Goal: Task Accomplishment & Management: Manage account settings

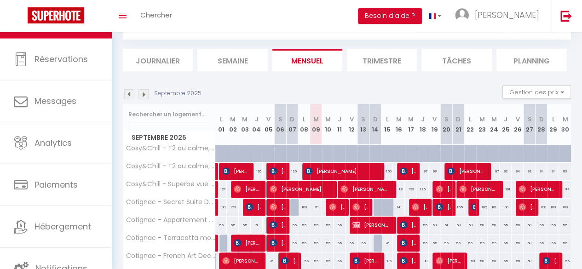
scroll to position [92, 0]
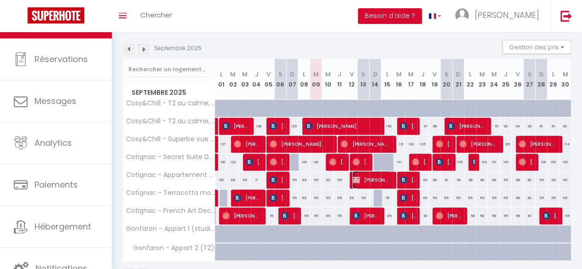
click at [368, 178] on span "[PERSON_NAME]" at bounding box center [371, 179] width 38 height 17
select select "KO"
select select "OK"
select select "0"
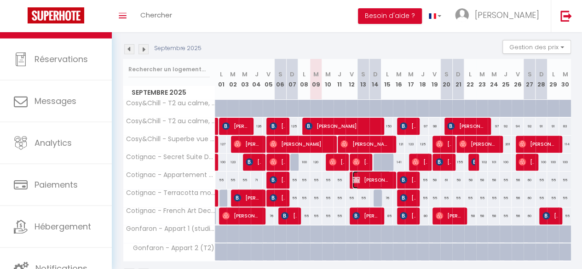
select select "1"
select select
select select "19998"
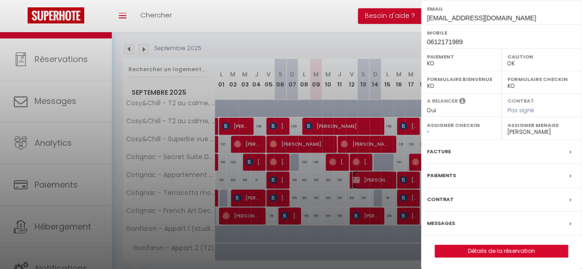
scroll to position [0, 0]
click at [443, 221] on label "Messages" at bounding box center [441, 223] width 28 height 10
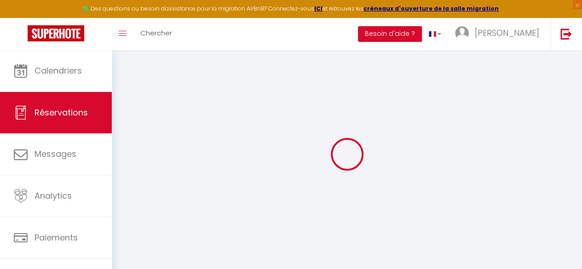
select select
checkbox input "false"
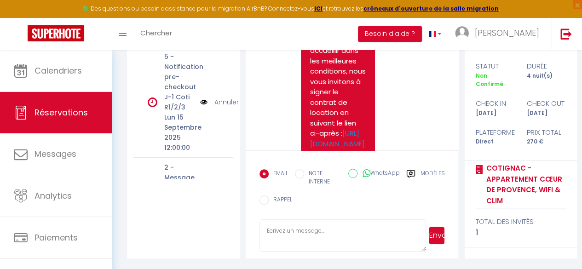
scroll to position [713, 0]
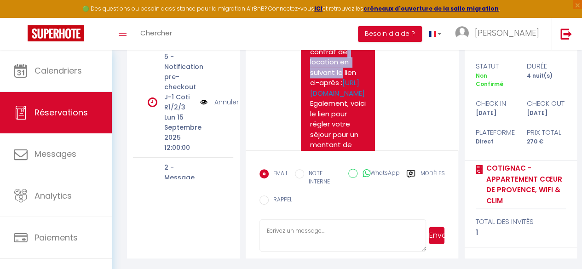
drag, startPoint x: 341, startPoint y: 113, endPoint x: 316, endPoint y: 104, distance: 26.2
click at [316, 104] on pre "Georges, Vous avez réalisé récemment une réservation pour un hébergement à Coti…" at bounding box center [338, 145] width 56 height 569
click at [319, 104] on pre "Georges, Vous avez réalisé récemment une réservation pour un hébergement à Coti…" at bounding box center [338, 145] width 56 height 569
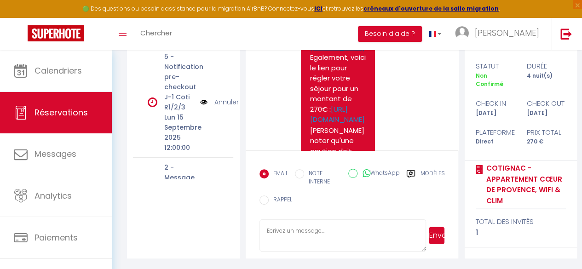
scroll to position [805, 0]
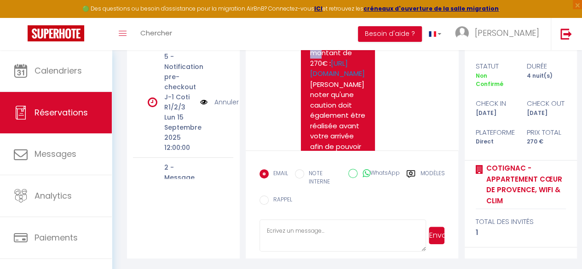
drag, startPoint x: 322, startPoint y: 104, endPoint x: 337, endPoint y: 131, distance: 31.1
click at [337, 131] on pre "Georges, Vous avez réalisé récemment une réservation pour un hébergement à Coti…" at bounding box center [338, 53] width 56 height 569
click at [337, 132] on pre "Georges, Vous avez réalisé récemment une réservation pour un hébergement à Coti…" at bounding box center [338, 53] width 56 height 569
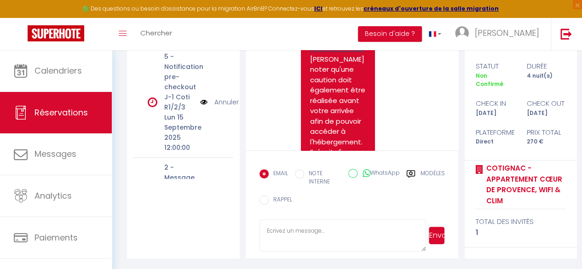
scroll to position [851, 0]
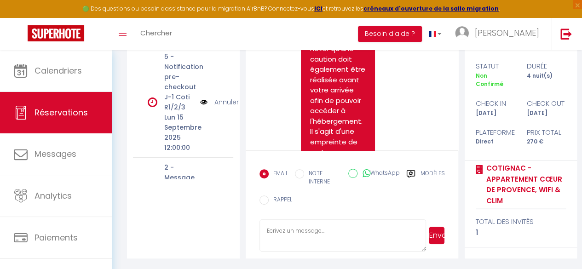
drag, startPoint x: 330, startPoint y: 110, endPoint x: 313, endPoint y: 90, distance: 26.4
click at [313, 90] on pre "Georges, Vous avez réalisé récemment une réservation pour un hébergement à Coti…" at bounding box center [338, 7] width 56 height 569
click at [313, 86] on pre "Georges, Vous avez réalisé récemment une réservation pour un hébergement à Coti…" at bounding box center [338, 7] width 56 height 569
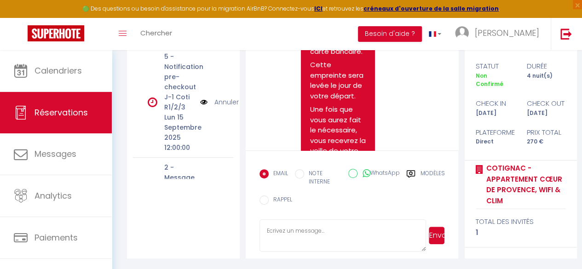
scroll to position [1448, 0]
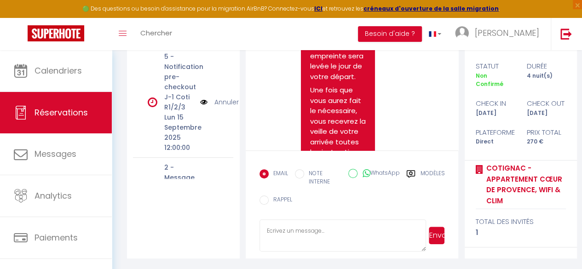
drag, startPoint x: 330, startPoint y: 125, endPoint x: 311, endPoint y: 124, distance: 19.3
click at [311, 38] on p "Cette caution n'est pas débitée et est prise sous forme d'empreinte de carte ba…" at bounding box center [338, 1] width 56 height 73
click at [323, 38] on p "Cette caution n'est pas débitée et est prise sous forme d'empreinte de carte ba…" at bounding box center [338, 1] width 56 height 73
click at [345, 38] on p "Cette caution n'est pas débitée et est prise sous forme d'empreinte de carte ba…" at bounding box center [338, 1] width 56 height 73
drag, startPoint x: 342, startPoint y: 126, endPoint x: 317, endPoint y: 125, distance: 24.8
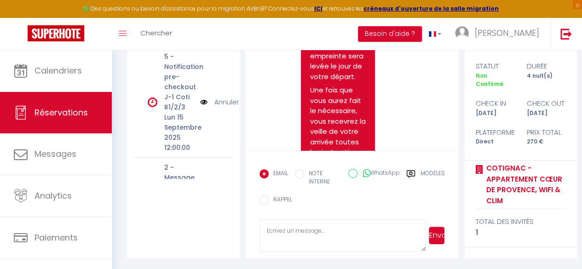
click at [317, 38] on p "Cette caution n'est pas débitée et est prise sous forme d'empreinte de carte ba…" at bounding box center [338, 1] width 56 height 73
drag, startPoint x: 315, startPoint y: 124, endPoint x: 325, endPoint y: 124, distance: 9.2
click at [316, 38] on p "Cette caution n'est pas débitée et est prise sous forme d'empreinte de carte ba…" at bounding box center [338, 1] width 56 height 73
drag, startPoint x: 314, startPoint y: 124, endPoint x: 357, endPoint y: 124, distance: 42.8
click at [357, 38] on p "Cette caution n'est pas débitée et est prise sous forme d'empreinte de carte ba…" at bounding box center [338, 1] width 56 height 73
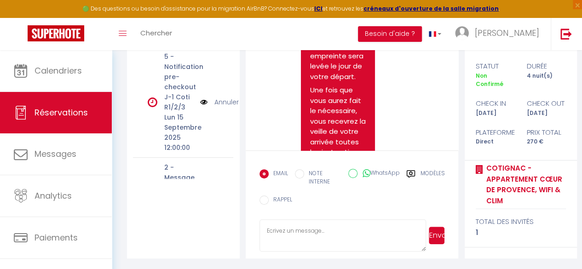
click at [357, 38] on p "Cette caution n'est pas débitée et est prise sous forme d'empreinte de carte ba…" at bounding box center [338, 1] width 56 height 73
click at [348, 38] on p "Cette caution n'est pas débitée et est prise sous forme d'empreinte de carte ba…" at bounding box center [338, 1] width 56 height 73
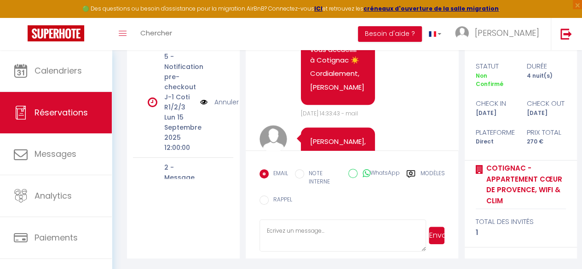
scroll to position [483, 0]
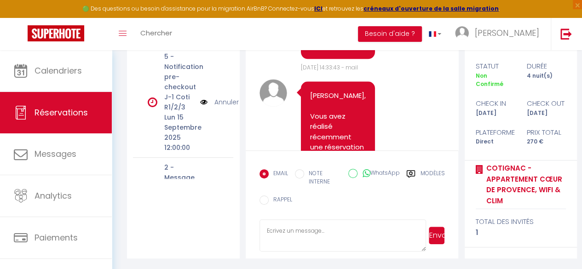
drag, startPoint x: 365, startPoint y: 89, endPoint x: 388, endPoint y: 85, distance: 23.7
click at [358, 71] on span "Lun 08 Septembre 2025 14:33:43 - mail" at bounding box center [329, 67] width 57 height 8
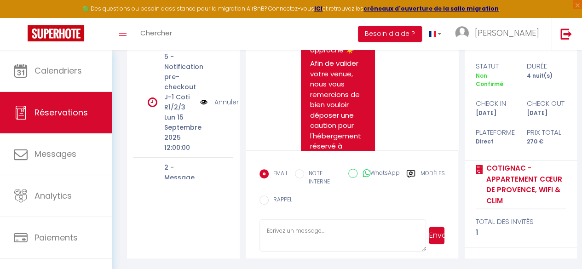
scroll to position [1218, 0]
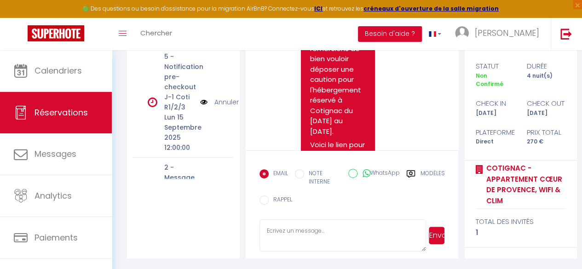
drag, startPoint x: 379, startPoint y: 87, endPoint x: 364, endPoint y: 88, distance: 14.7
drag, startPoint x: 383, startPoint y: 87, endPoint x: 366, endPoint y: 87, distance: 17.9
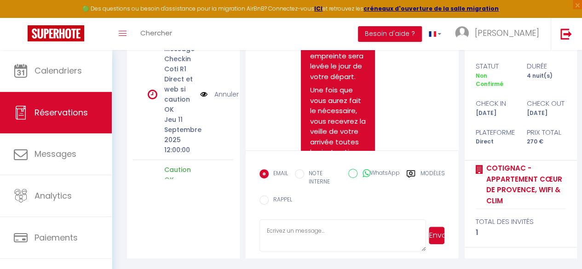
scroll to position [109, 0]
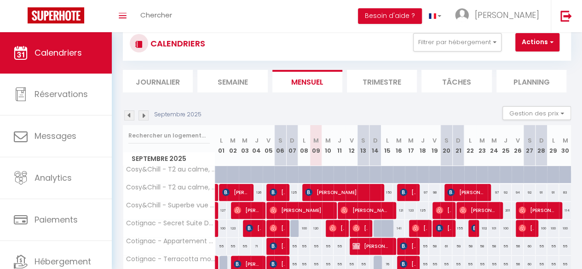
scroll to position [46, 0]
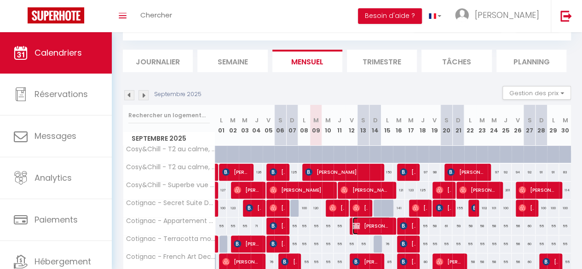
click at [364, 226] on span "[PERSON_NAME]" at bounding box center [371, 225] width 38 height 17
select select "KO"
select select "OK"
select select "0"
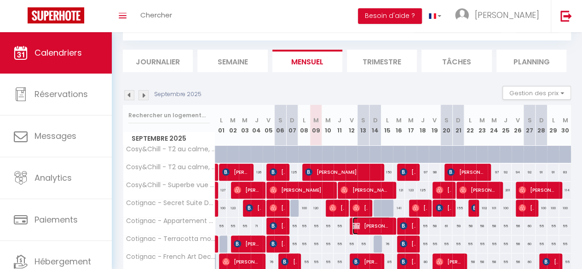
select select "1"
select select
select select "19998"
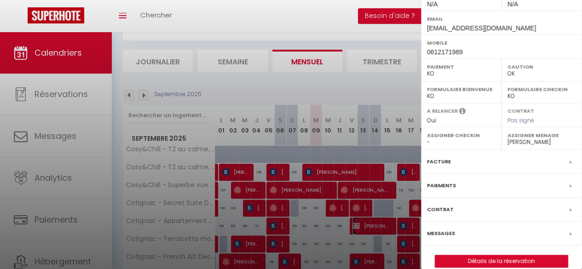
scroll to position [166, 0]
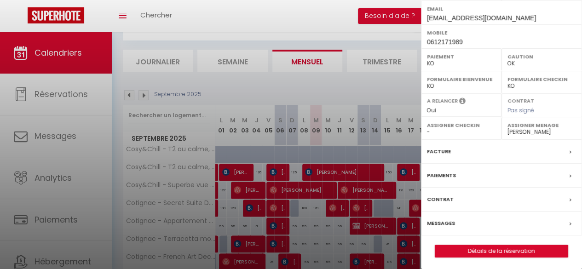
click at [445, 219] on label "Messages" at bounding box center [441, 223] width 28 height 10
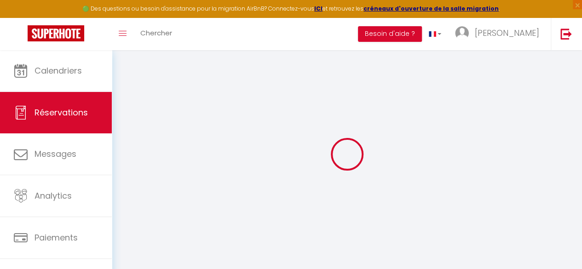
select select
checkbox input "false"
select select
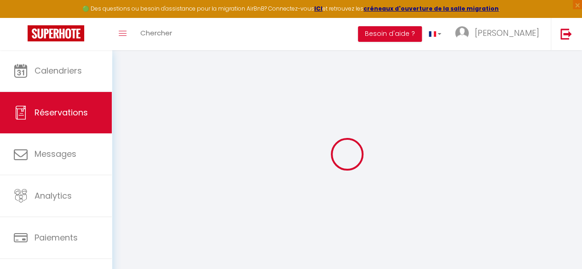
checkbox input "false"
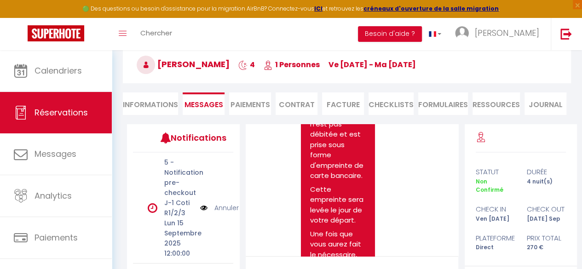
scroll to position [1402, 0]
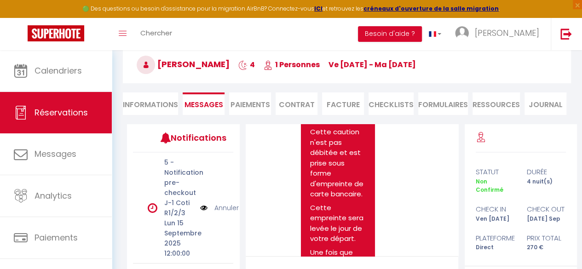
drag, startPoint x: 329, startPoint y: 222, endPoint x: 349, endPoint y: 232, distance: 22.8
click at [349, 124] on p "Voici le lien pour réaliser le nécessaire : [URL][DOMAIN_NAME]" at bounding box center [338, 98] width 56 height 52
drag, startPoint x: 348, startPoint y: 232, endPoint x: 323, endPoint y: 219, distance: 27.8
click at [323, 124] on p "Voici le lien pour réaliser le nécessaire : [URL][DOMAIN_NAME]" at bounding box center [338, 98] width 56 height 52
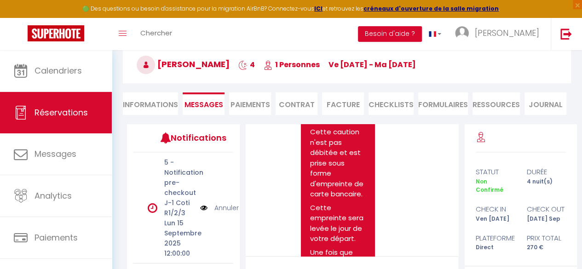
click at [323, 124] on p "Voici le lien pour réaliser le nécessaire : [URL][DOMAIN_NAME]" at bounding box center [338, 98] width 56 height 52
drag, startPoint x: 310, startPoint y: 211, endPoint x: 342, endPoint y: 222, distance: 33.7
click at [335, 124] on p "Voici le lien pour réaliser le nécessaire : [URL][DOMAIN_NAME]" at bounding box center [338, 98] width 56 height 52
click at [348, 124] on p "Voici le lien pour réaliser le nécessaire : [URL][DOMAIN_NAME]" at bounding box center [338, 98] width 56 height 52
drag, startPoint x: 346, startPoint y: 231, endPoint x: 311, endPoint y: 208, distance: 41.8
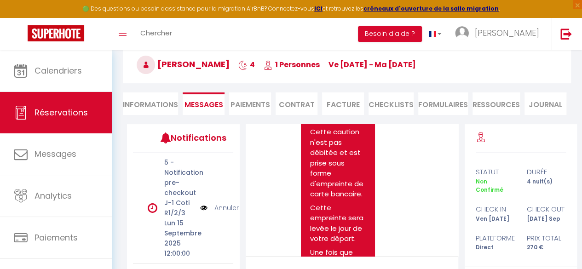
click at [311, 124] on p "Voici le lien pour réaliser le nécessaire : [URL][DOMAIN_NAME]" at bounding box center [338, 98] width 56 height 52
